Goal: Obtain resource: Download file/media

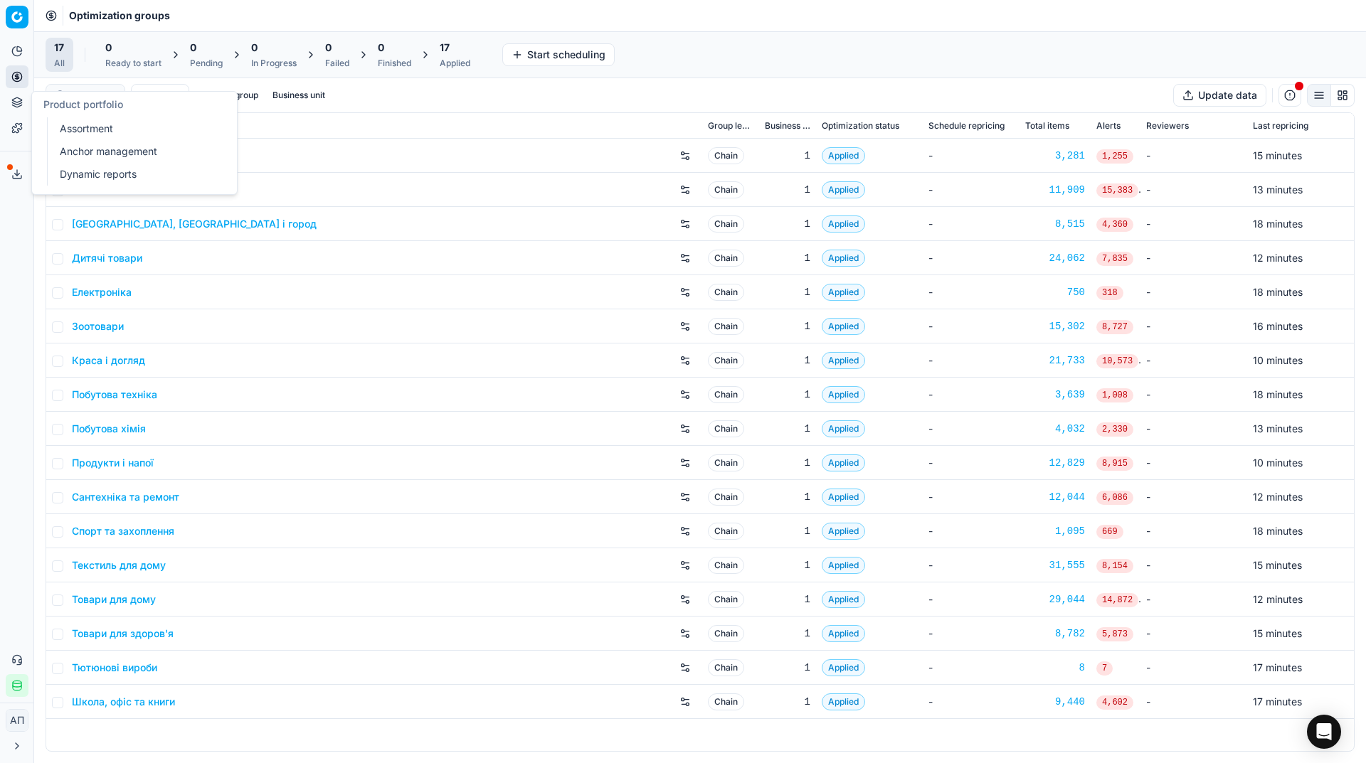
click at [80, 130] on link "Assortment" at bounding box center [137, 129] width 166 height 20
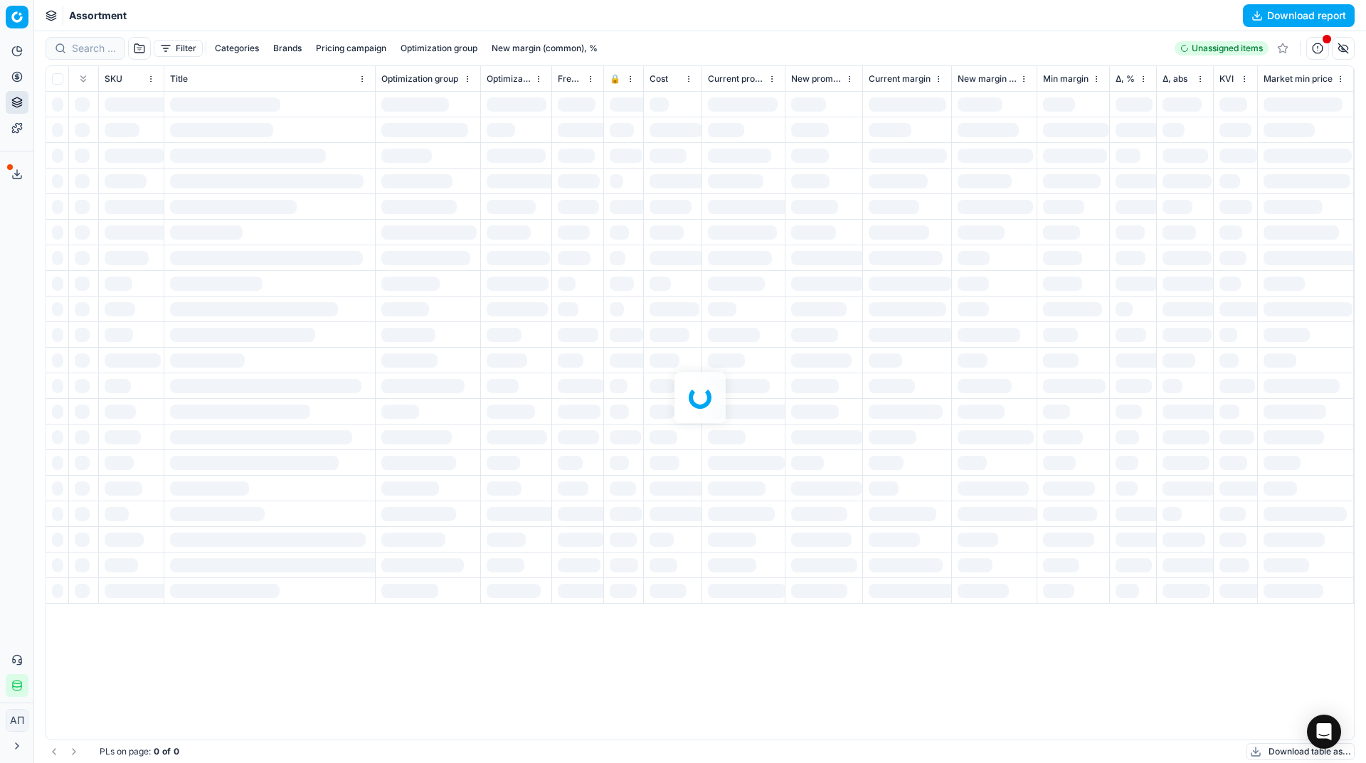
click at [4, 264] on div "Analytics Pricing Product portfolio Templates Export service 33 Contact support…" at bounding box center [16, 368] width 33 height 669
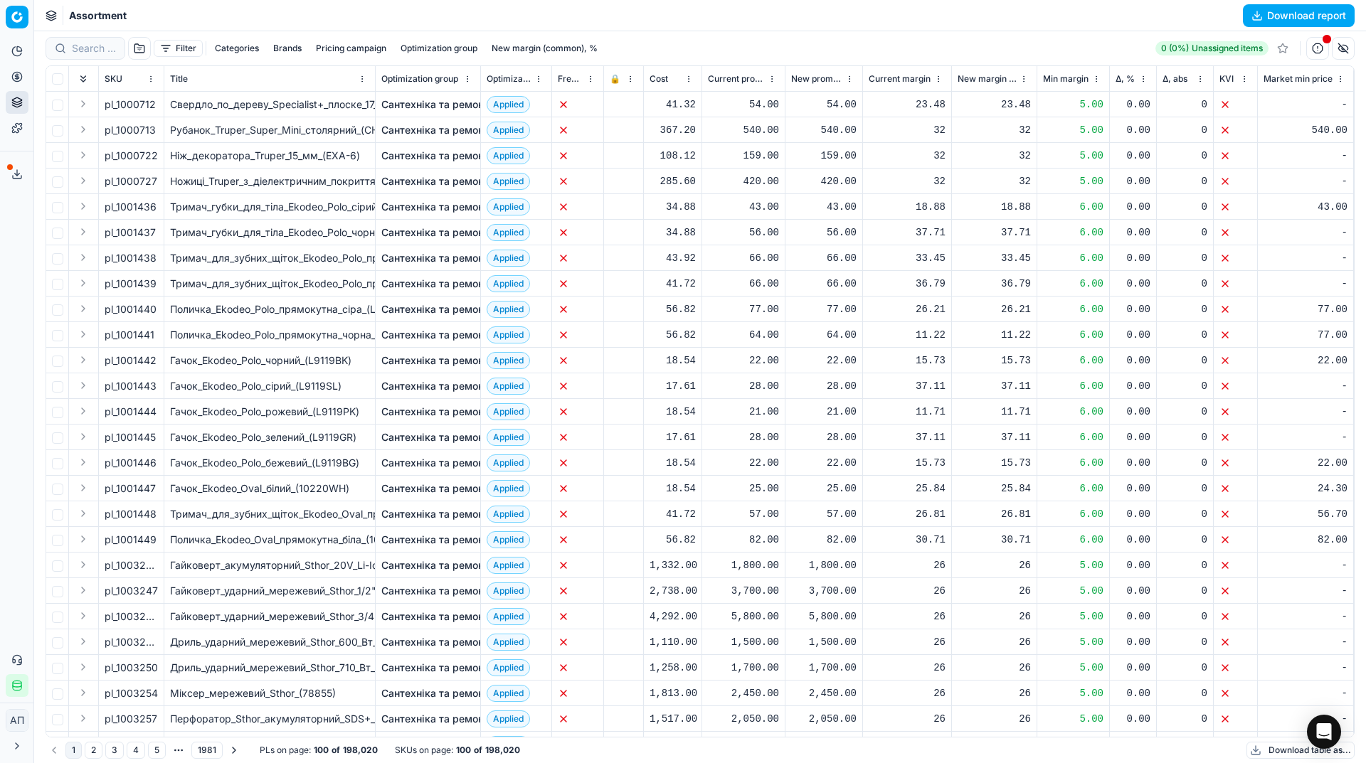
click at [1278, 14] on button "Download report" at bounding box center [1299, 15] width 112 height 23
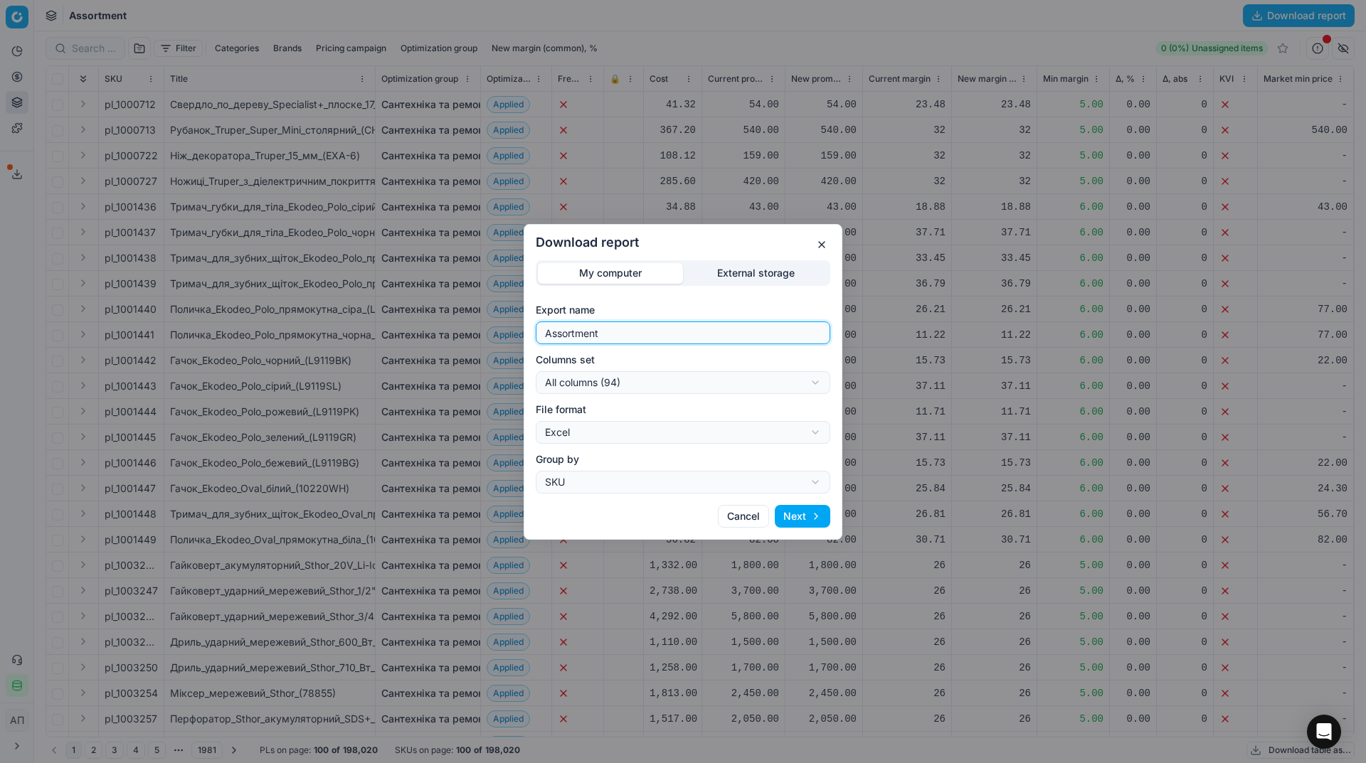
click at [652, 341] on input "Assortment" at bounding box center [683, 332] width 282 height 21
type input "Assortment [DATE] - 2"
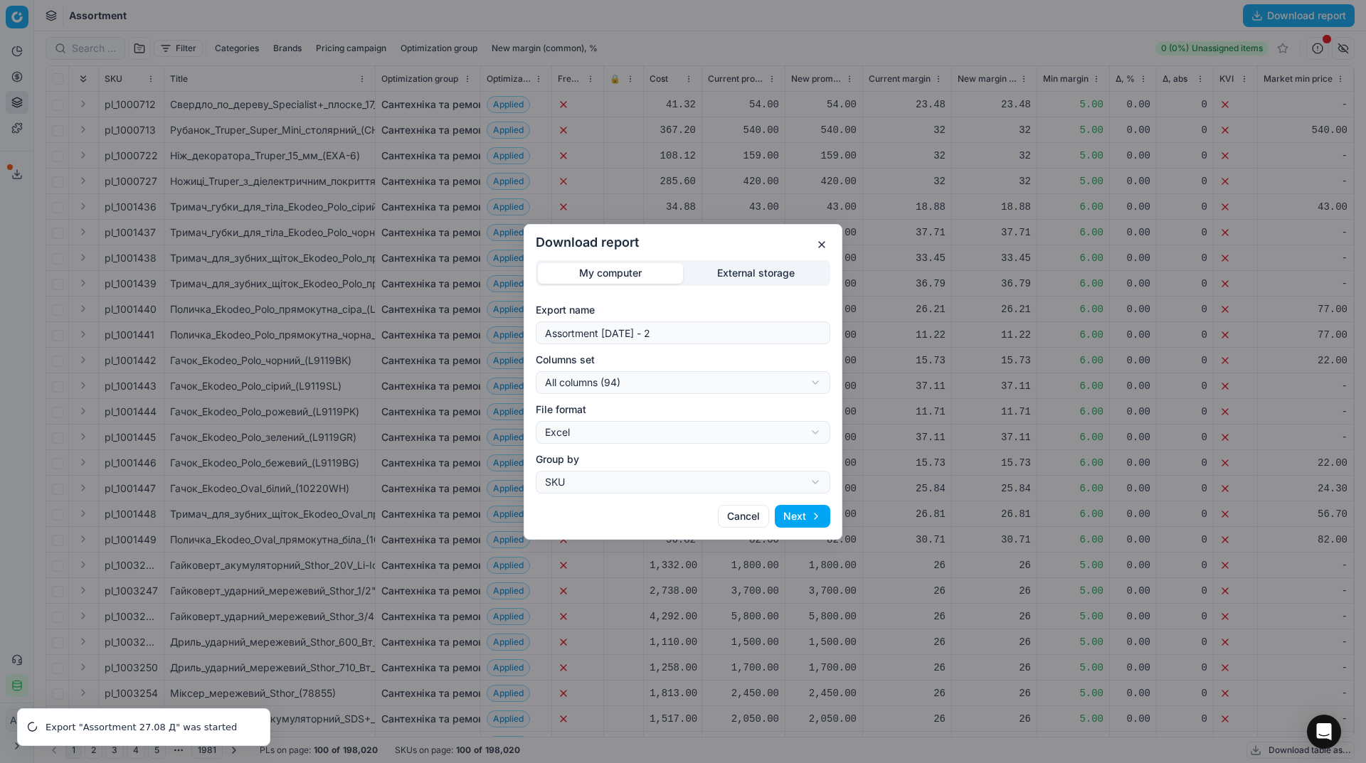
click at [659, 386] on div "Download report My computer External storage Export name Assortment 27 08 2025 …" at bounding box center [683, 381] width 1366 height 763
select select "table"
click at [814, 517] on button "Next" at bounding box center [802, 516] width 55 height 23
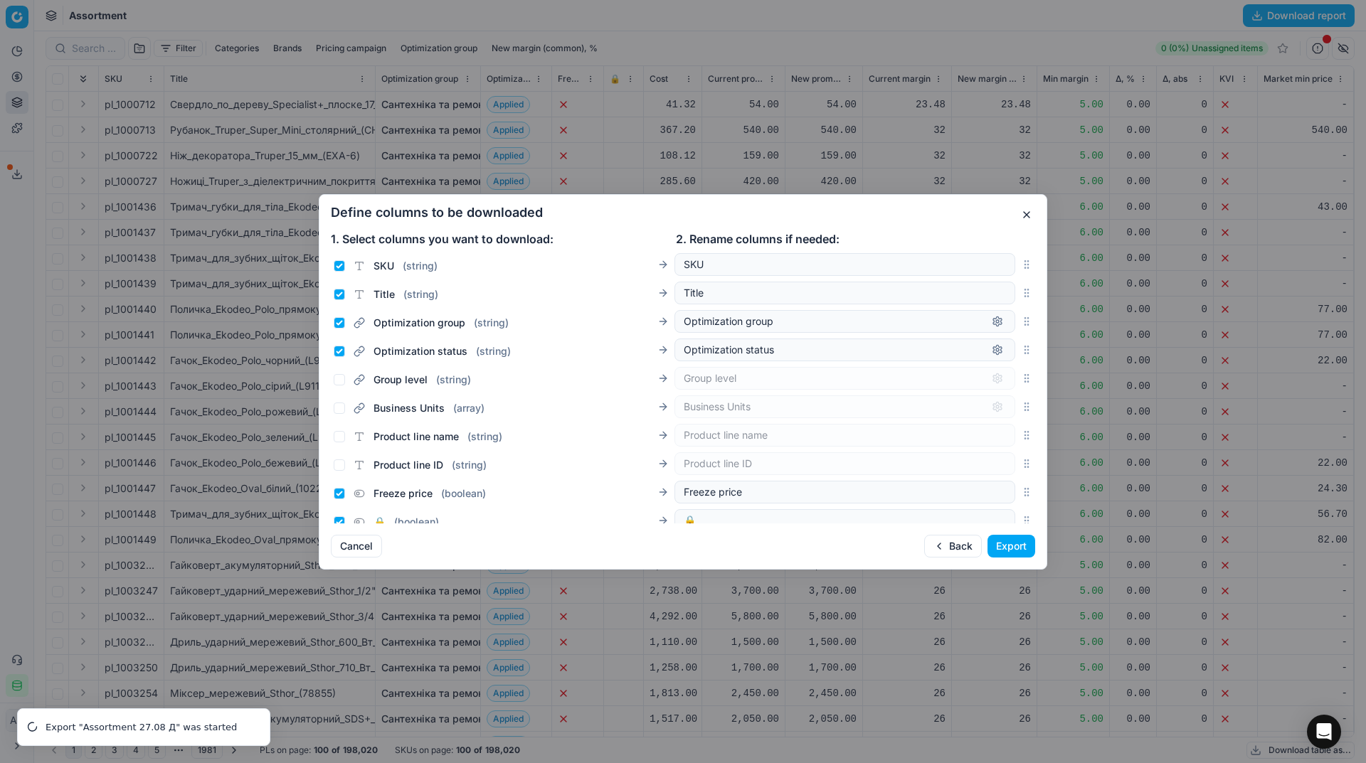
click at [1000, 541] on button "Export" at bounding box center [1011, 546] width 48 height 23
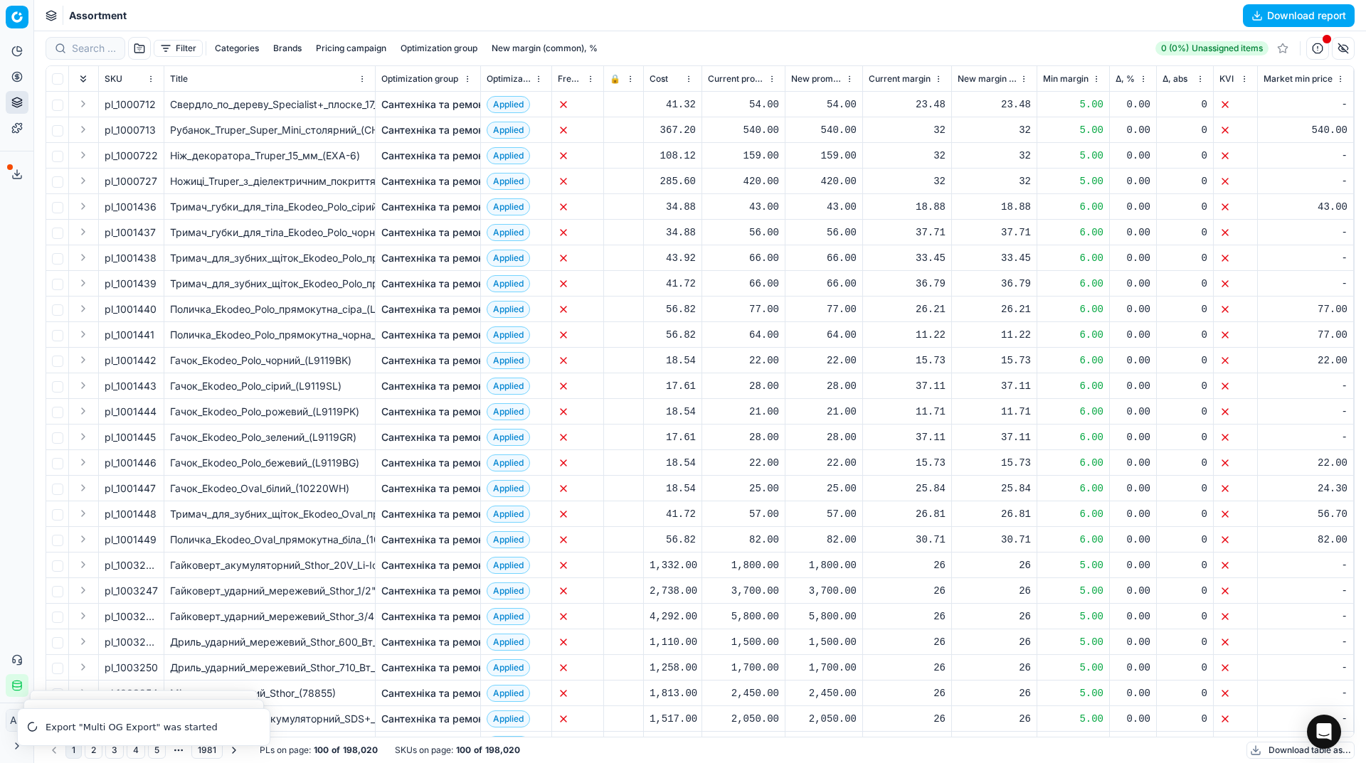
click at [16, 175] on icon at bounding box center [16, 174] width 11 height 11
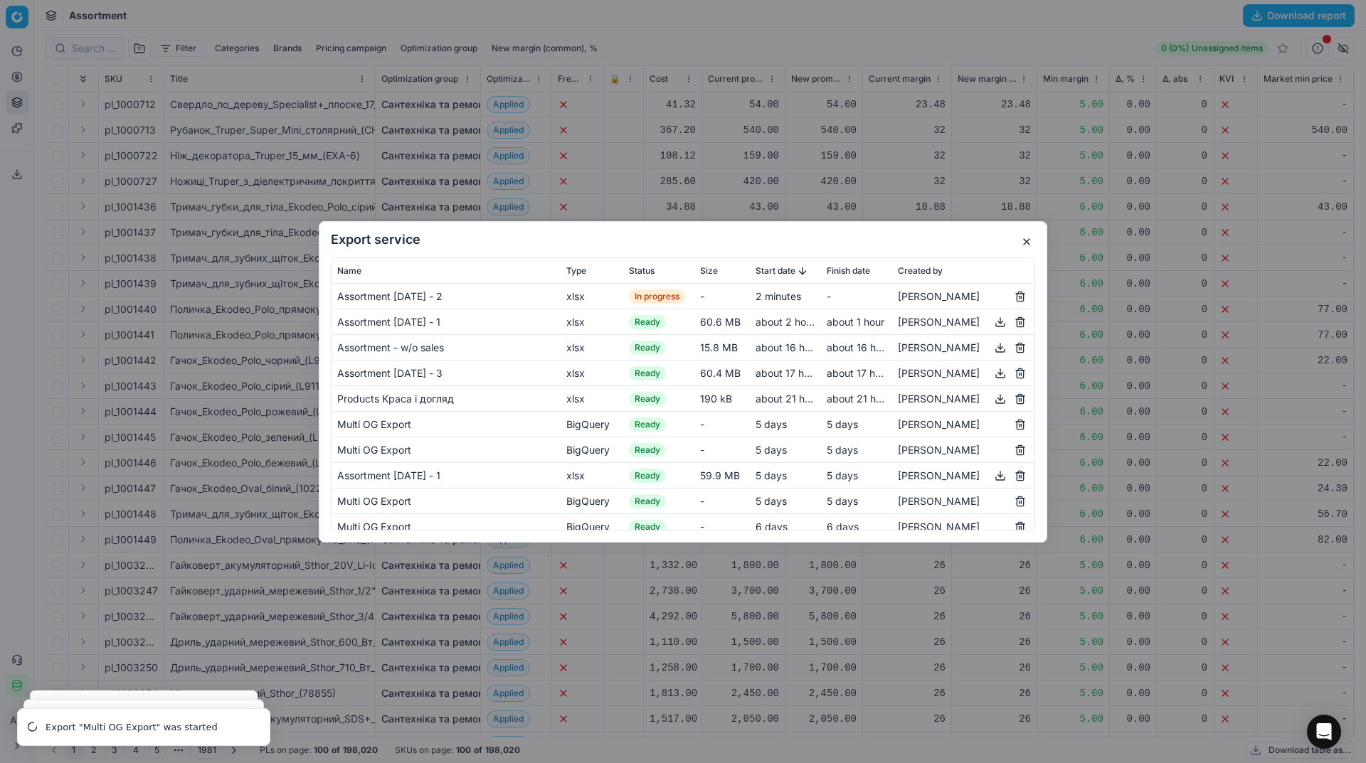
click at [1029, 237] on button "button" at bounding box center [1026, 241] width 17 height 17
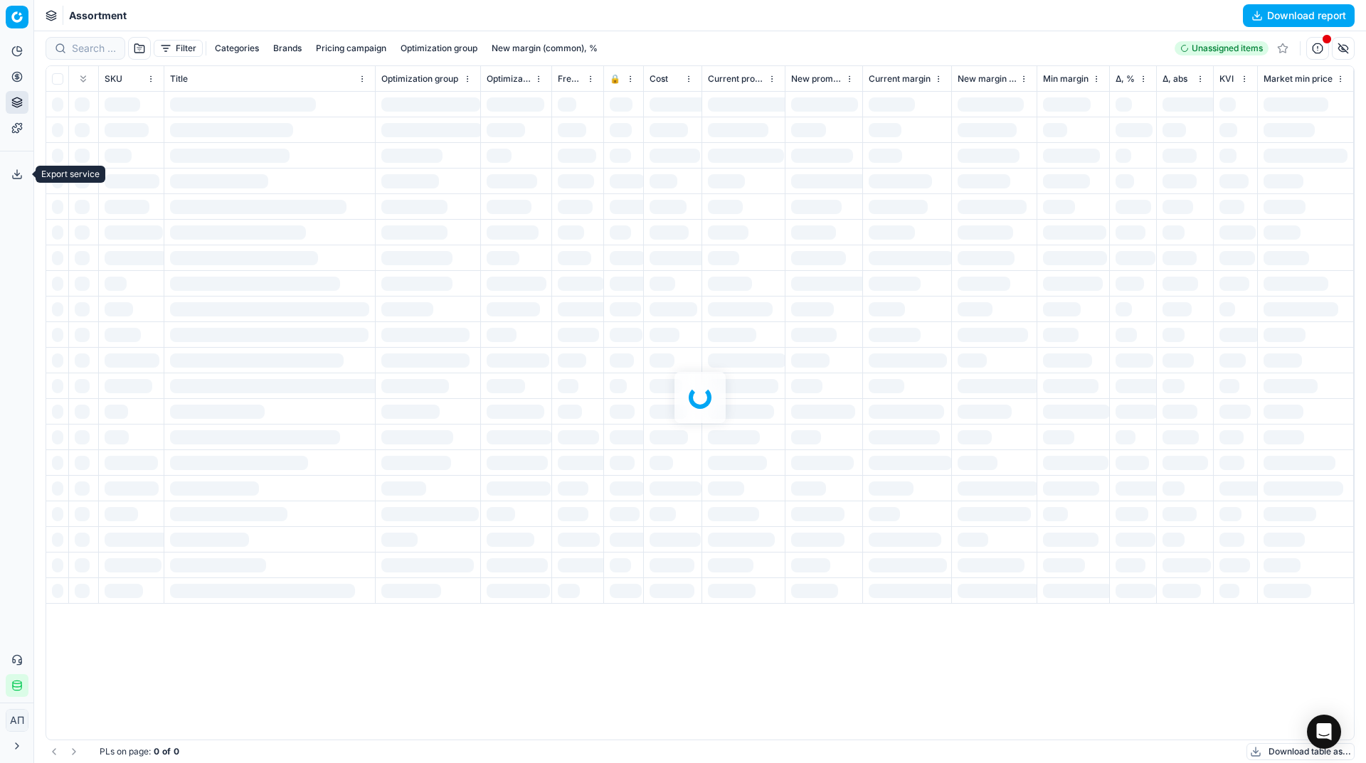
click at [16, 169] on icon at bounding box center [16, 174] width 11 height 11
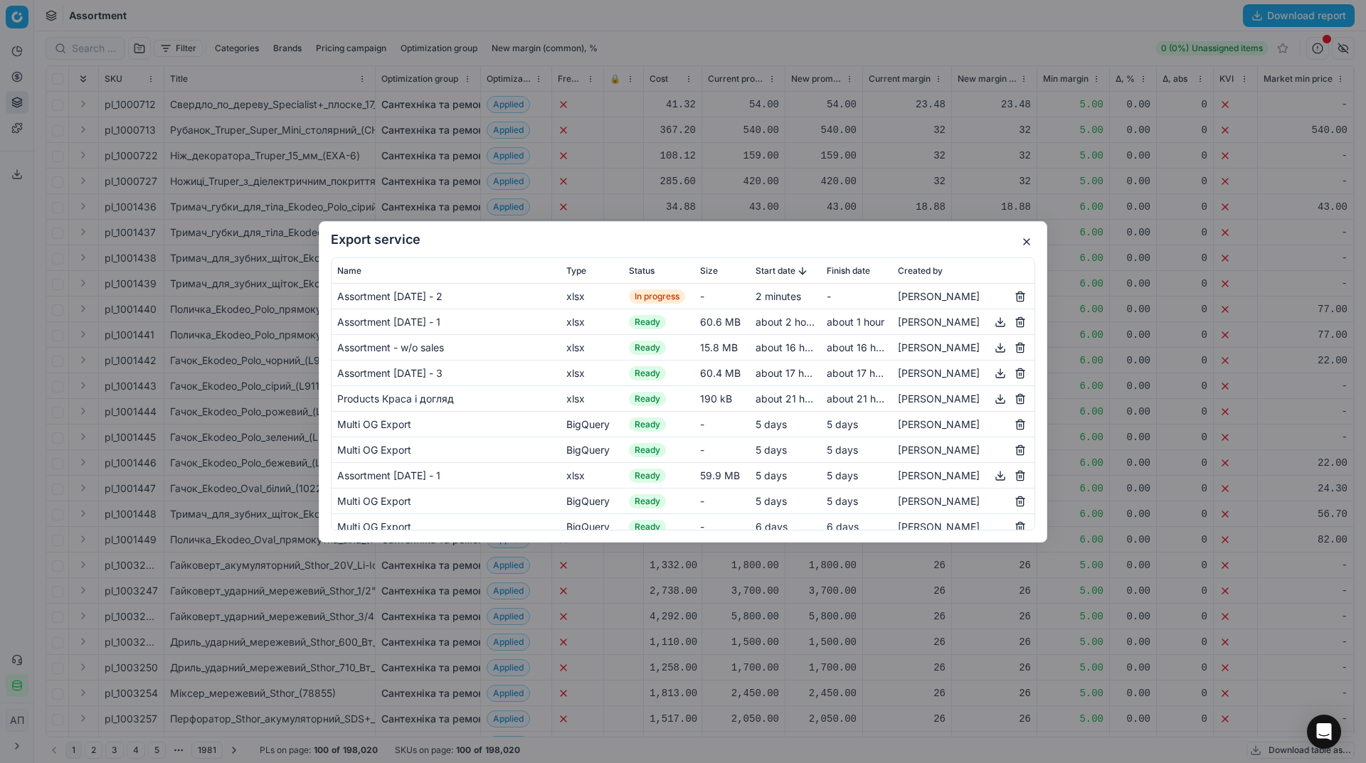
click at [1024, 247] on button "button" at bounding box center [1026, 241] width 17 height 17
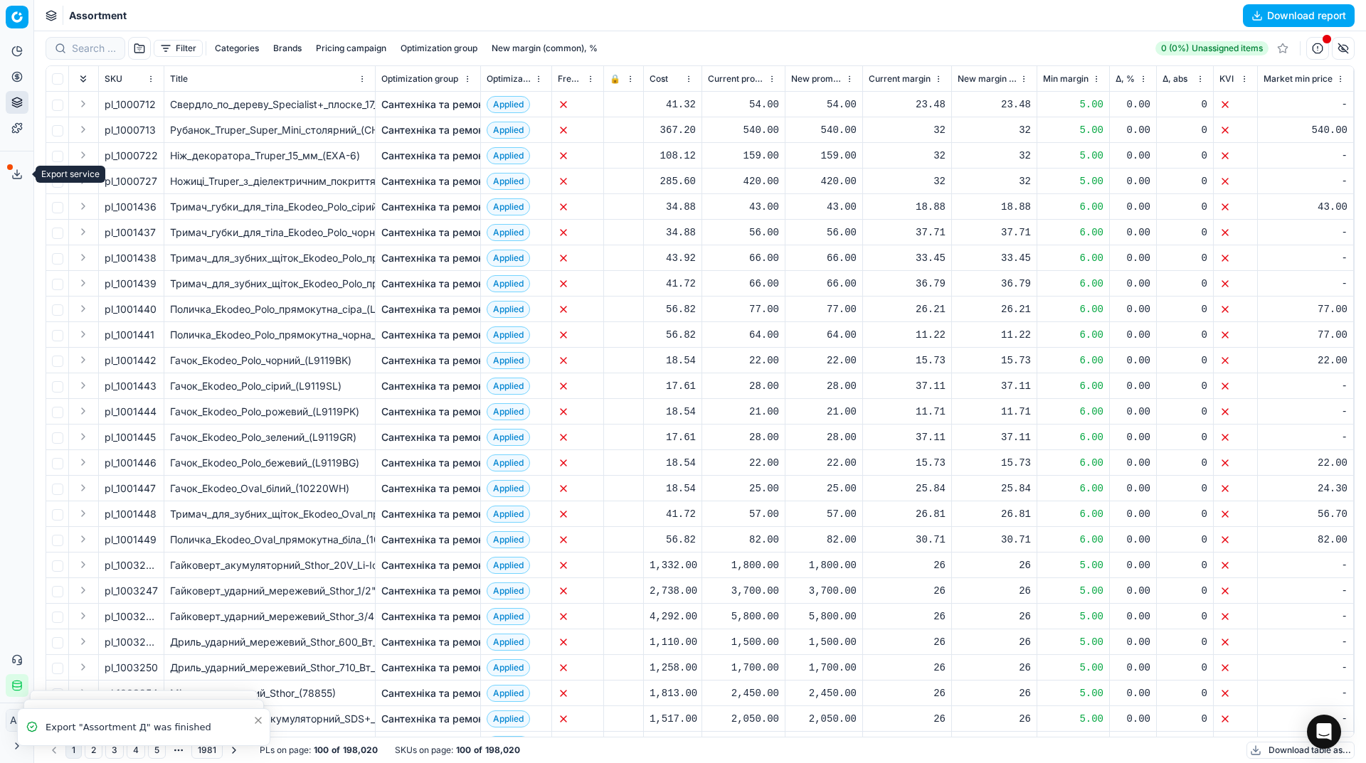
click at [23, 175] on button "Export service" at bounding box center [17, 174] width 23 height 23
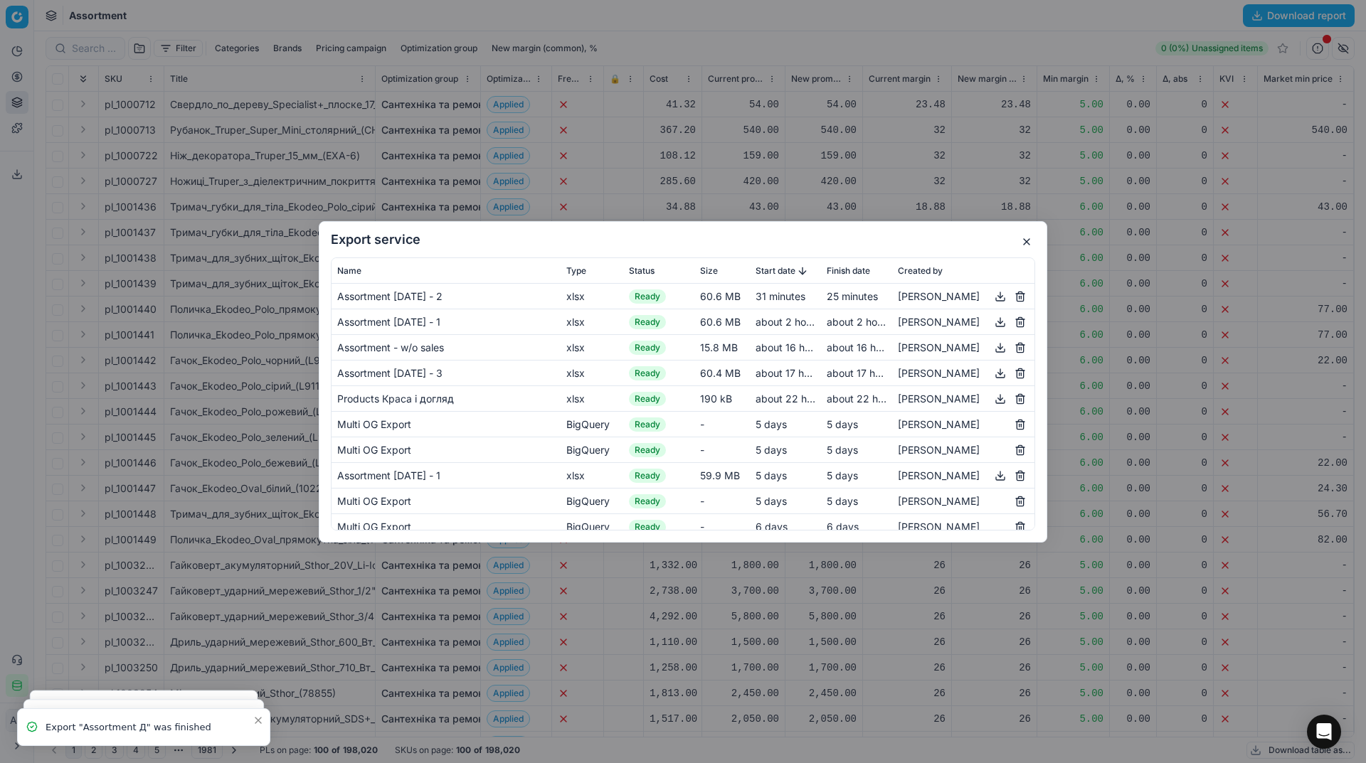
click at [1021, 241] on button "button" at bounding box center [1026, 241] width 17 height 17
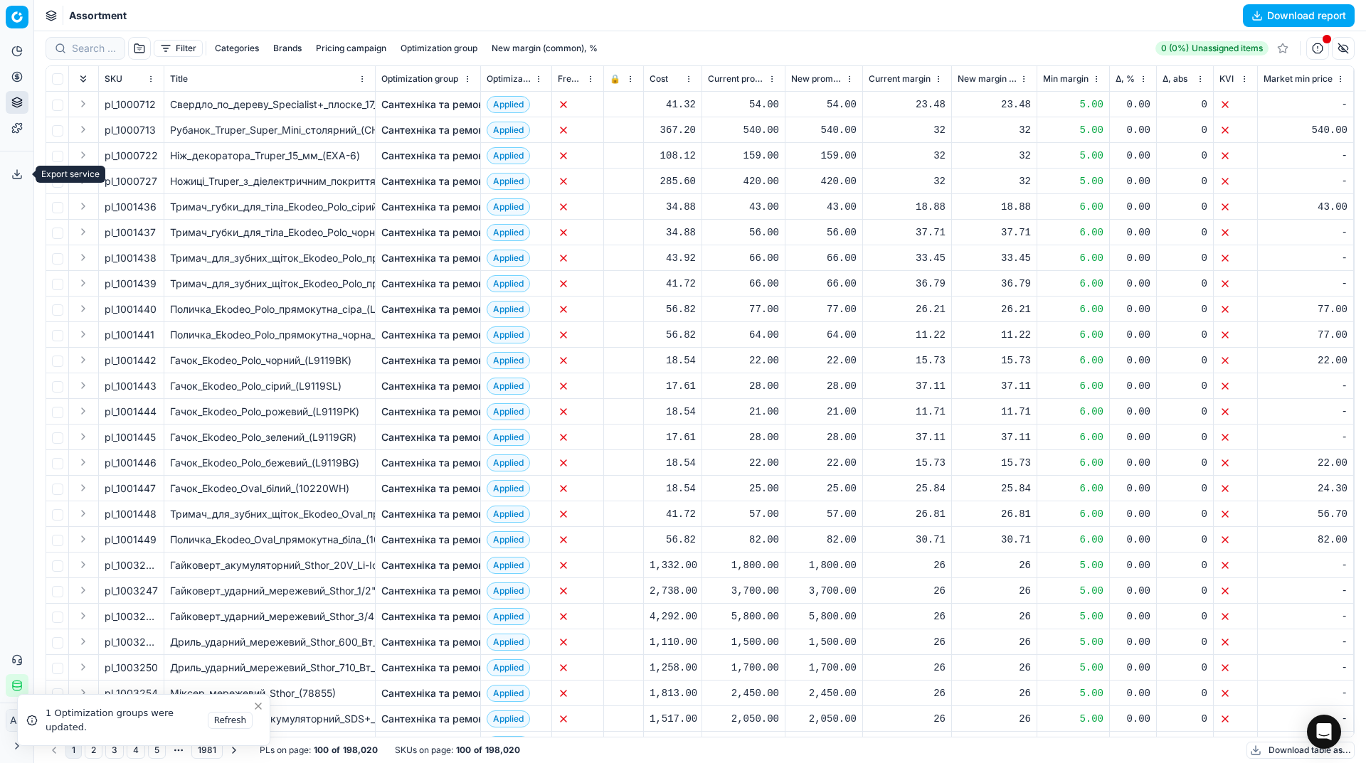
click at [14, 167] on button "Export service" at bounding box center [17, 174] width 23 height 23
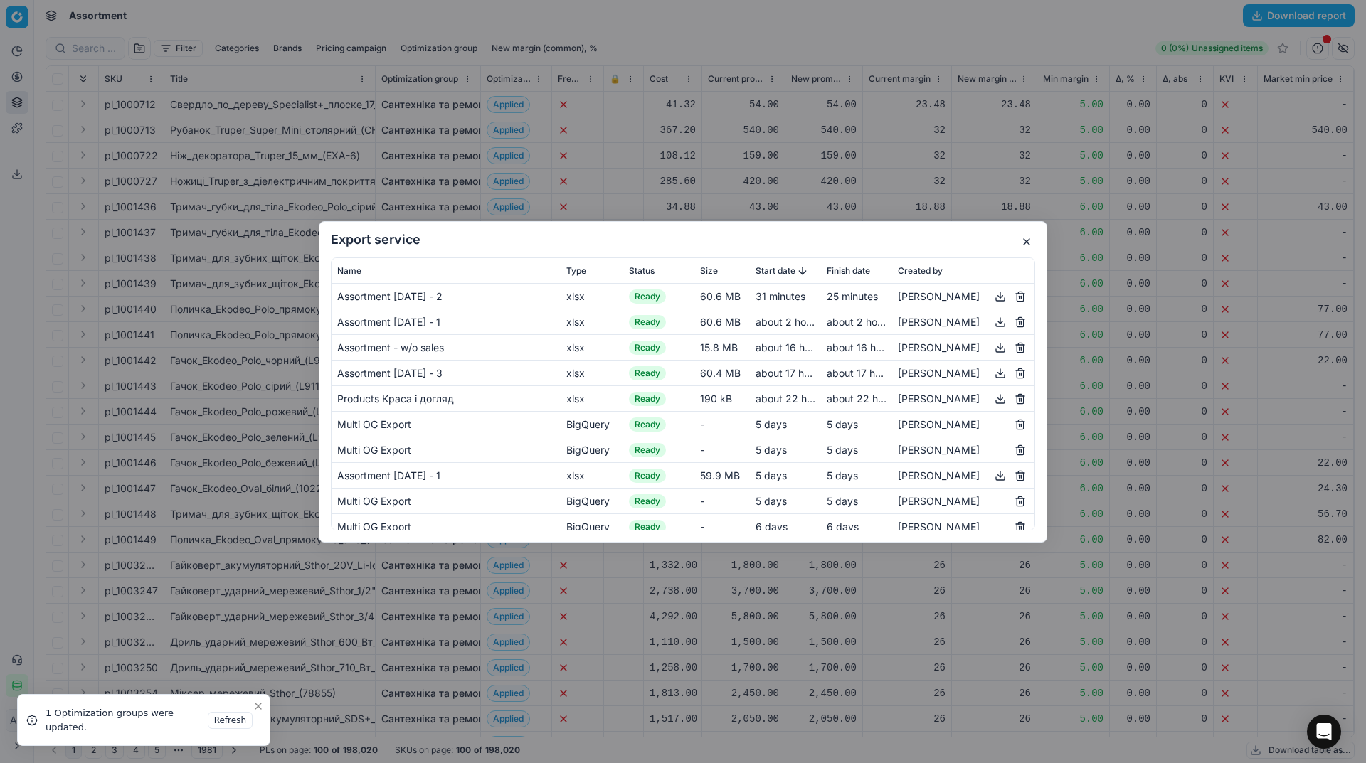
click at [992, 295] on button "button" at bounding box center [1000, 295] width 17 height 17
click at [763, 240] on h2 "Export service" at bounding box center [683, 239] width 704 height 13
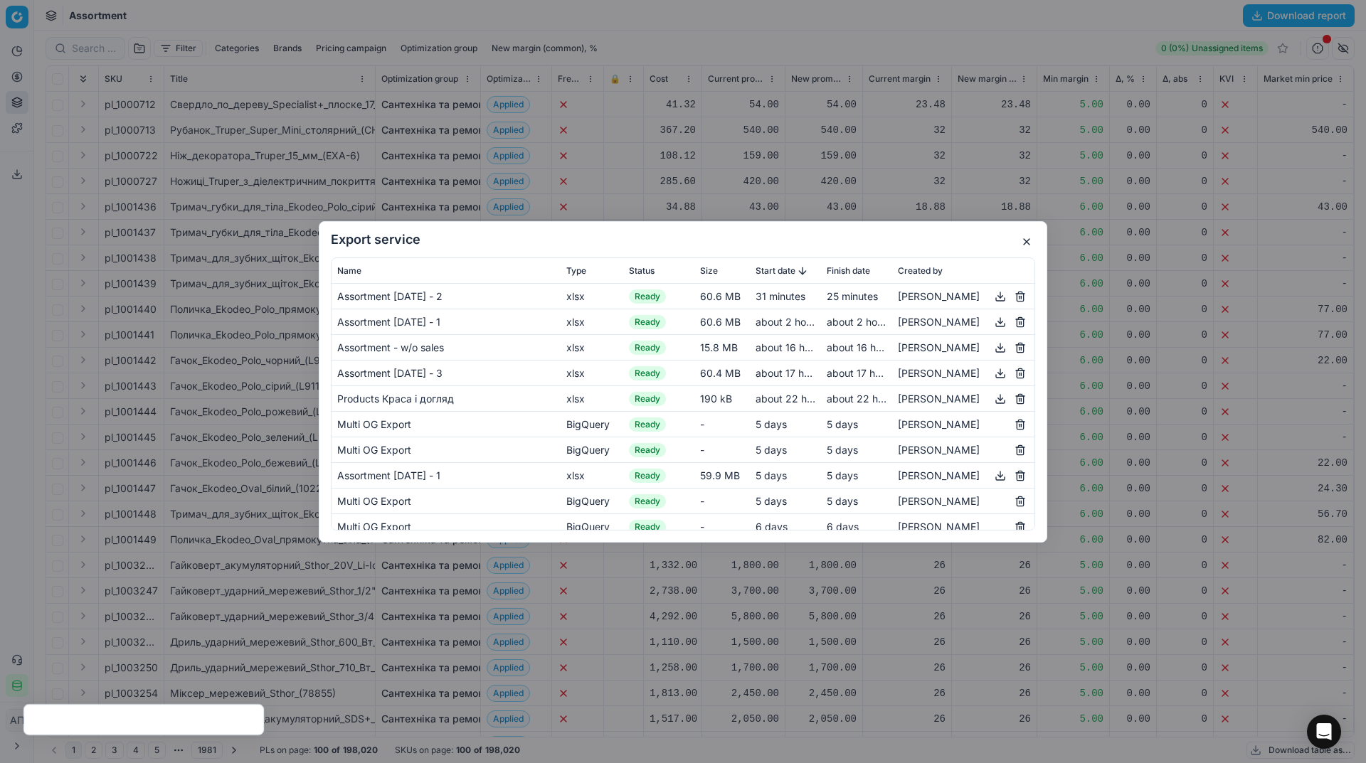
click at [1024, 240] on button "button" at bounding box center [1026, 241] width 17 height 17
